Goal: Transaction & Acquisition: Purchase product/service

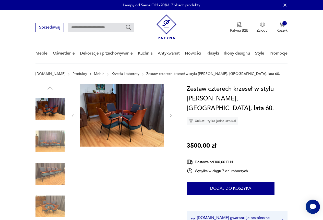
click at [136, 117] on img at bounding box center [121, 115] width 83 height 63
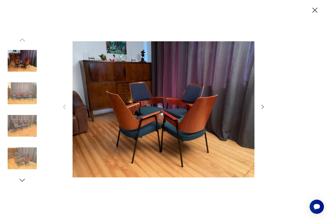
click at [265, 108] on icon "button" at bounding box center [262, 107] width 6 height 6
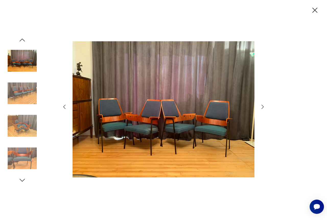
click at [263, 107] on icon "button" at bounding box center [262, 107] width 2 height 4
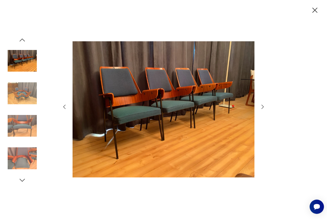
click at [263, 107] on icon "button" at bounding box center [262, 107] width 2 height 4
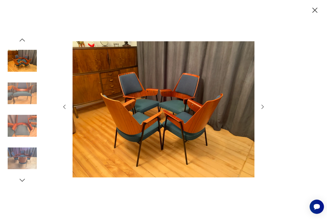
click at [102, 71] on img at bounding box center [164, 109] width 182 height 176
